Goal: Information Seeking & Learning: Learn about a topic

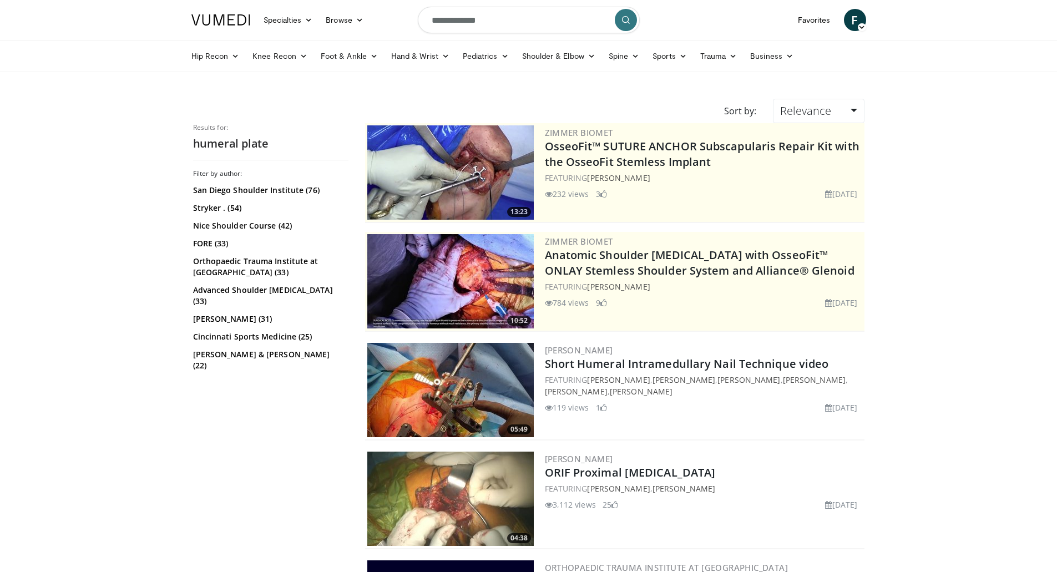
scroll to position [444, 0]
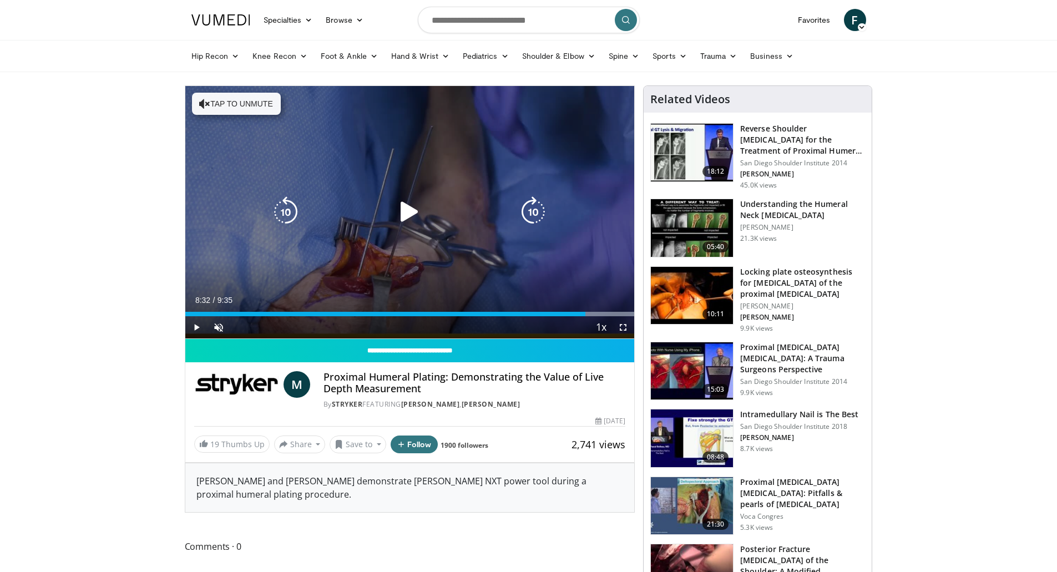
click at [412, 211] on icon "Video Player" at bounding box center [409, 211] width 31 height 31
drag, startPoint x: 578, startPoint y: 314, endPoint x: 555, endPoint y: 308, distance: 23.6
click at [568, 319] on div "Current Time 8:11 / Duration 9:35 Play Skip Backward Skip Forward Unmute Loaded…" at bounding box center [410, 327] width 450 height 22
click at [403, 206] on icon "Video Player" at bounding box center [409, 211] width 31 height 31
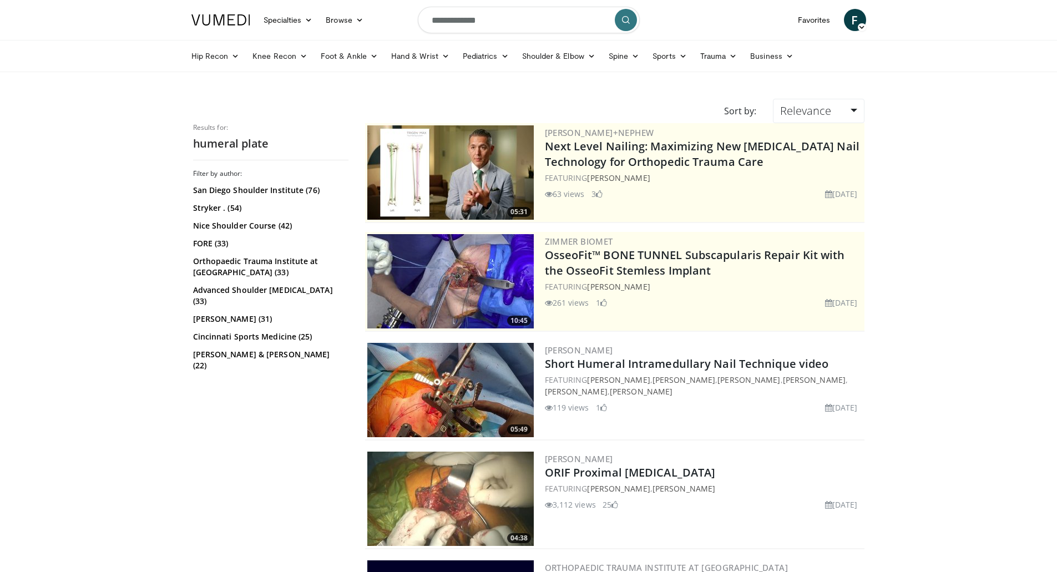
scroll to position [1665, 0]
